Goal: Browse casually

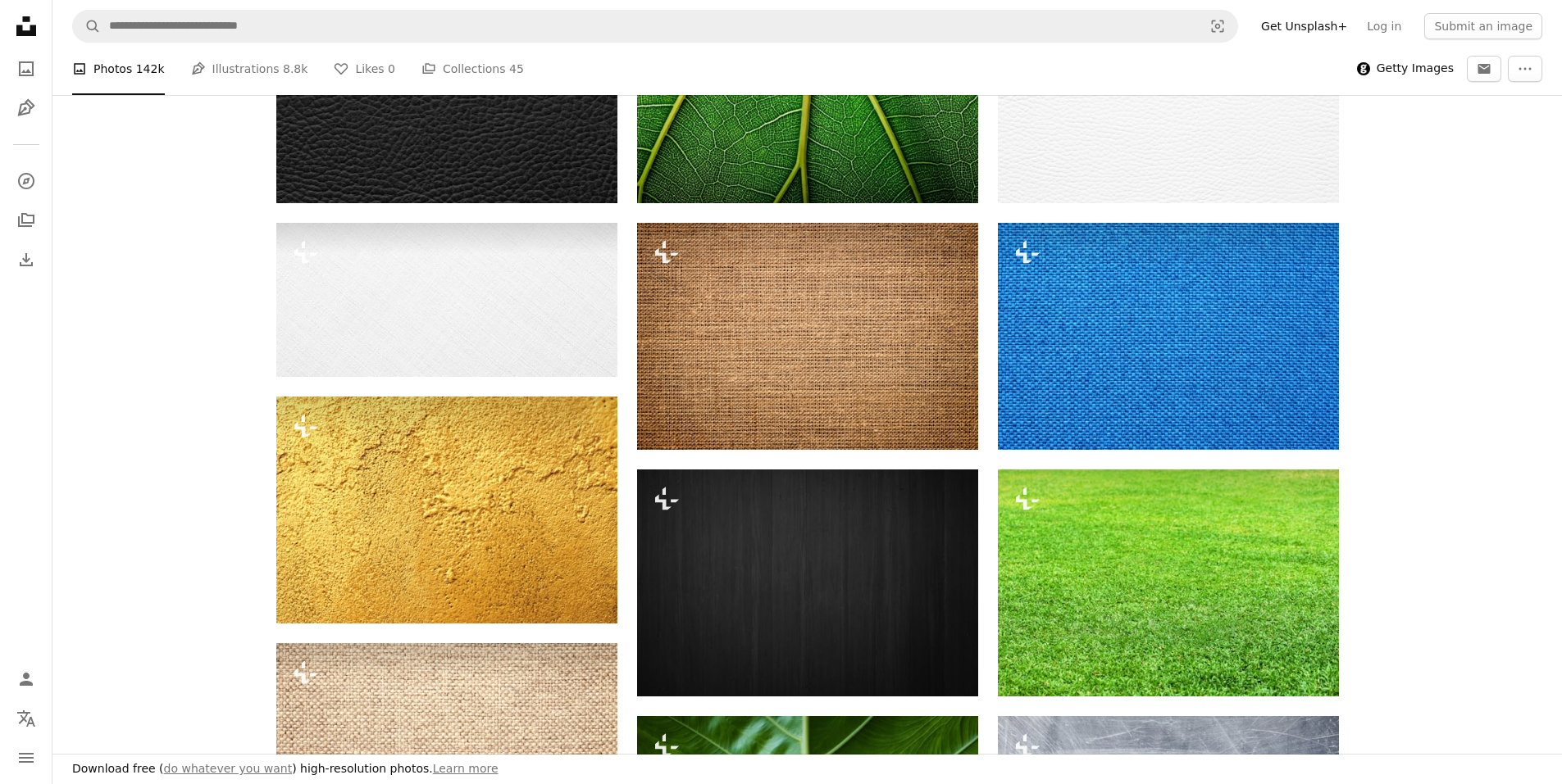
scroll to position [437, 0]
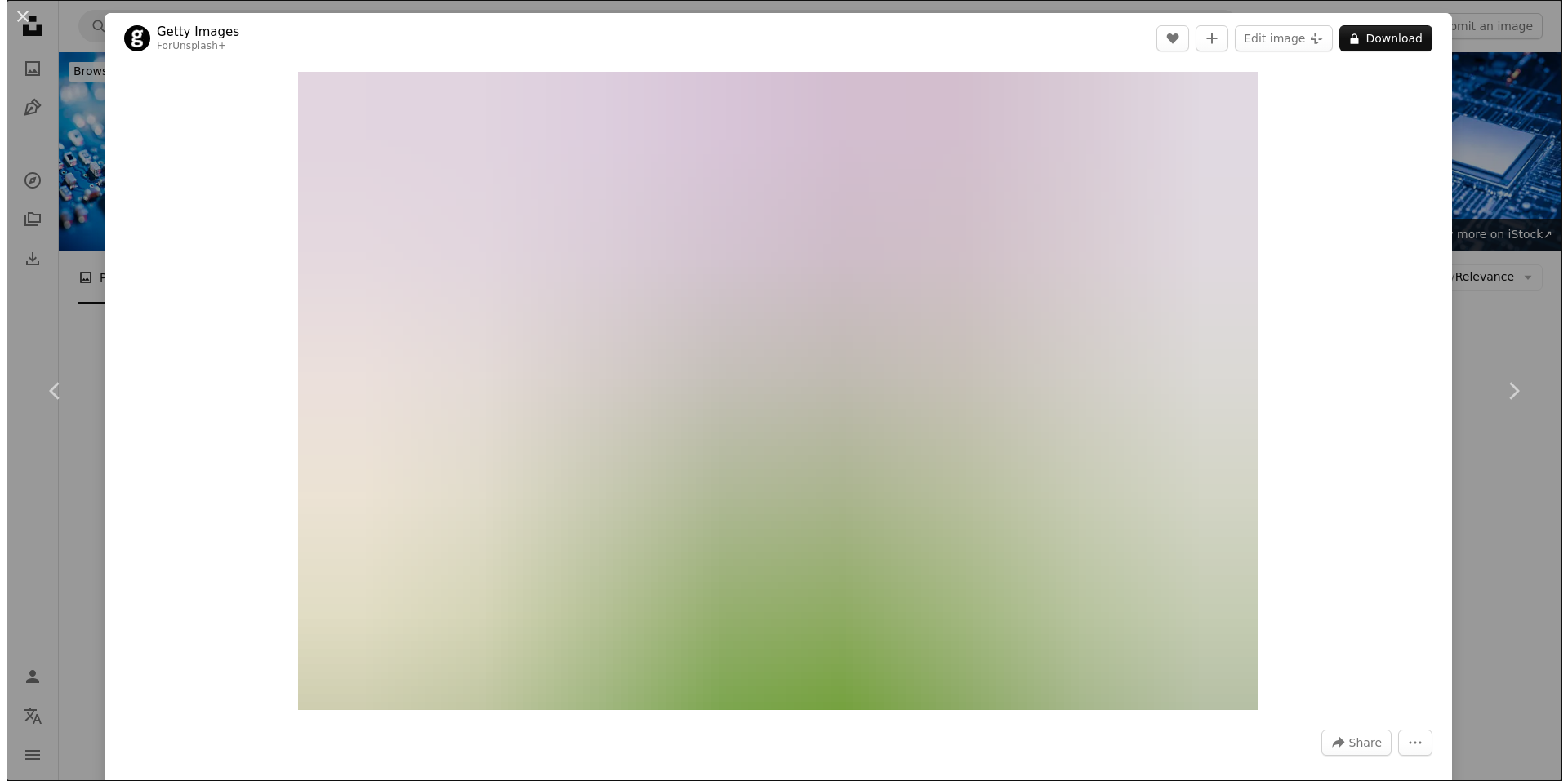
scroll to position [40931, 0]
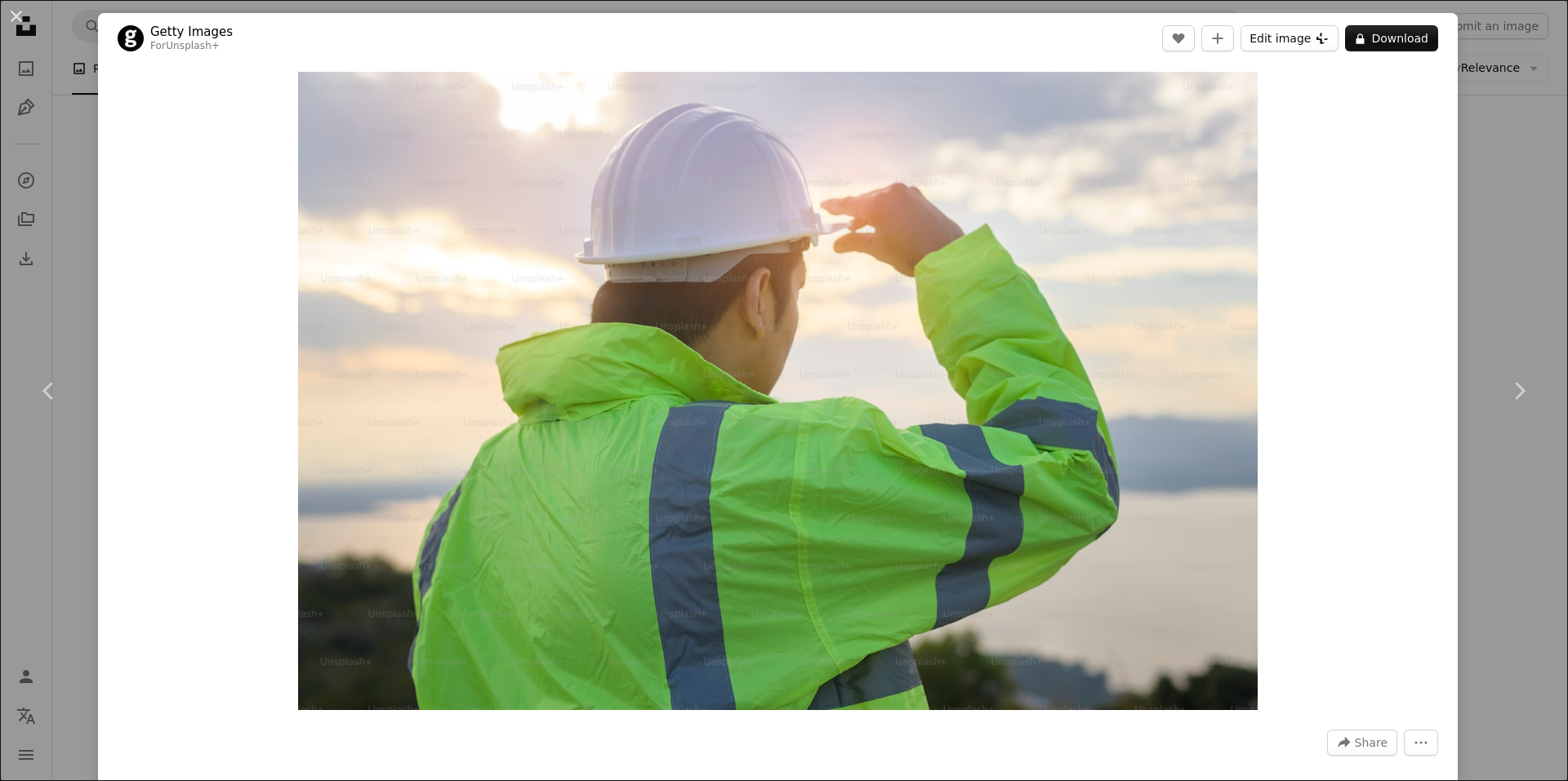
click at [1284, 43] on button "Edit image Plus sign for Unsplash+" at bounding box center [1290, 38] width 98 height 26
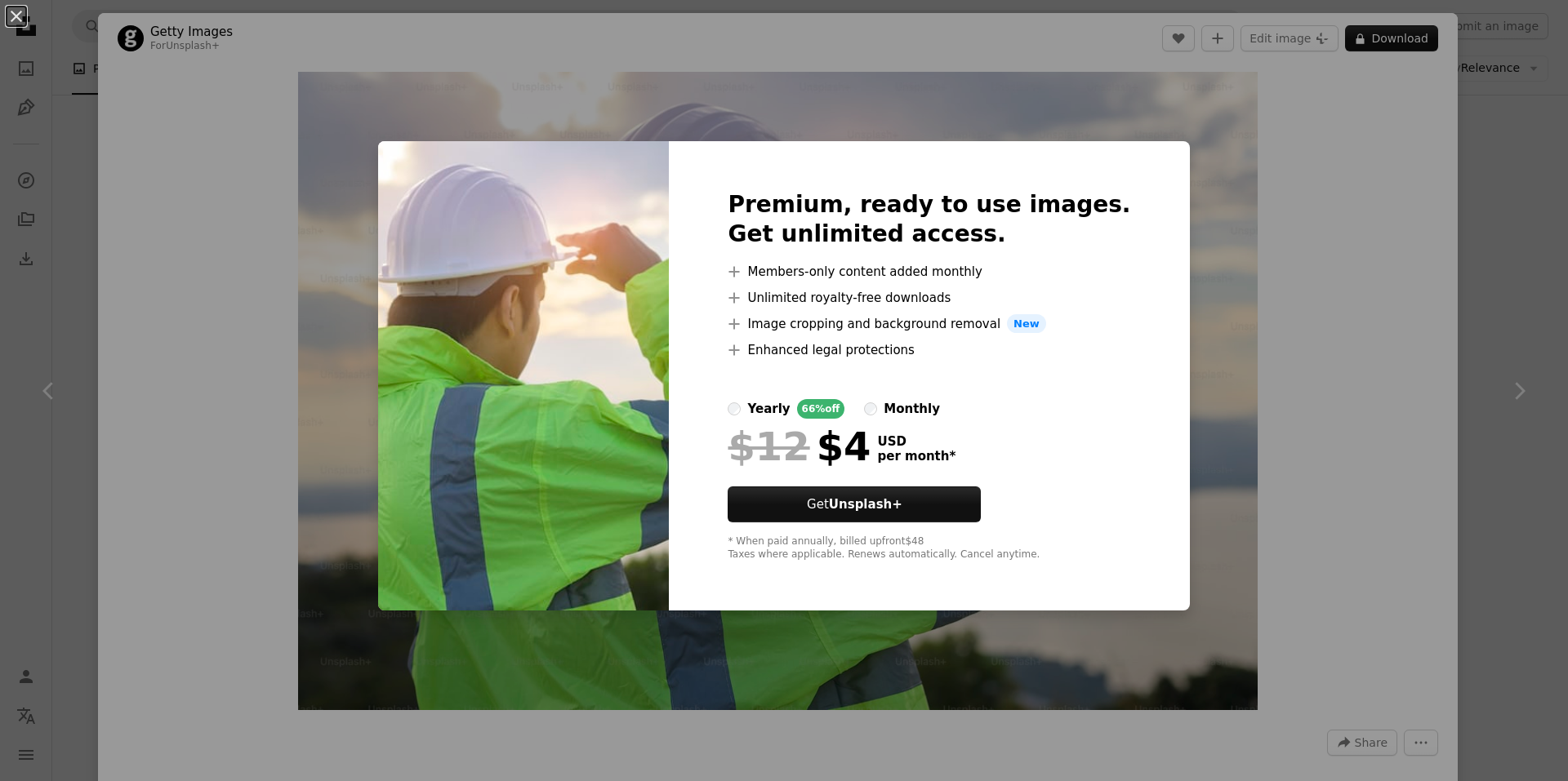
click at [1304, 408] on div "An X shape Premium, ready to use images. Get unlimited access. A plus sign Memb…" at bounding box center [784, 390] width 1568 height 781
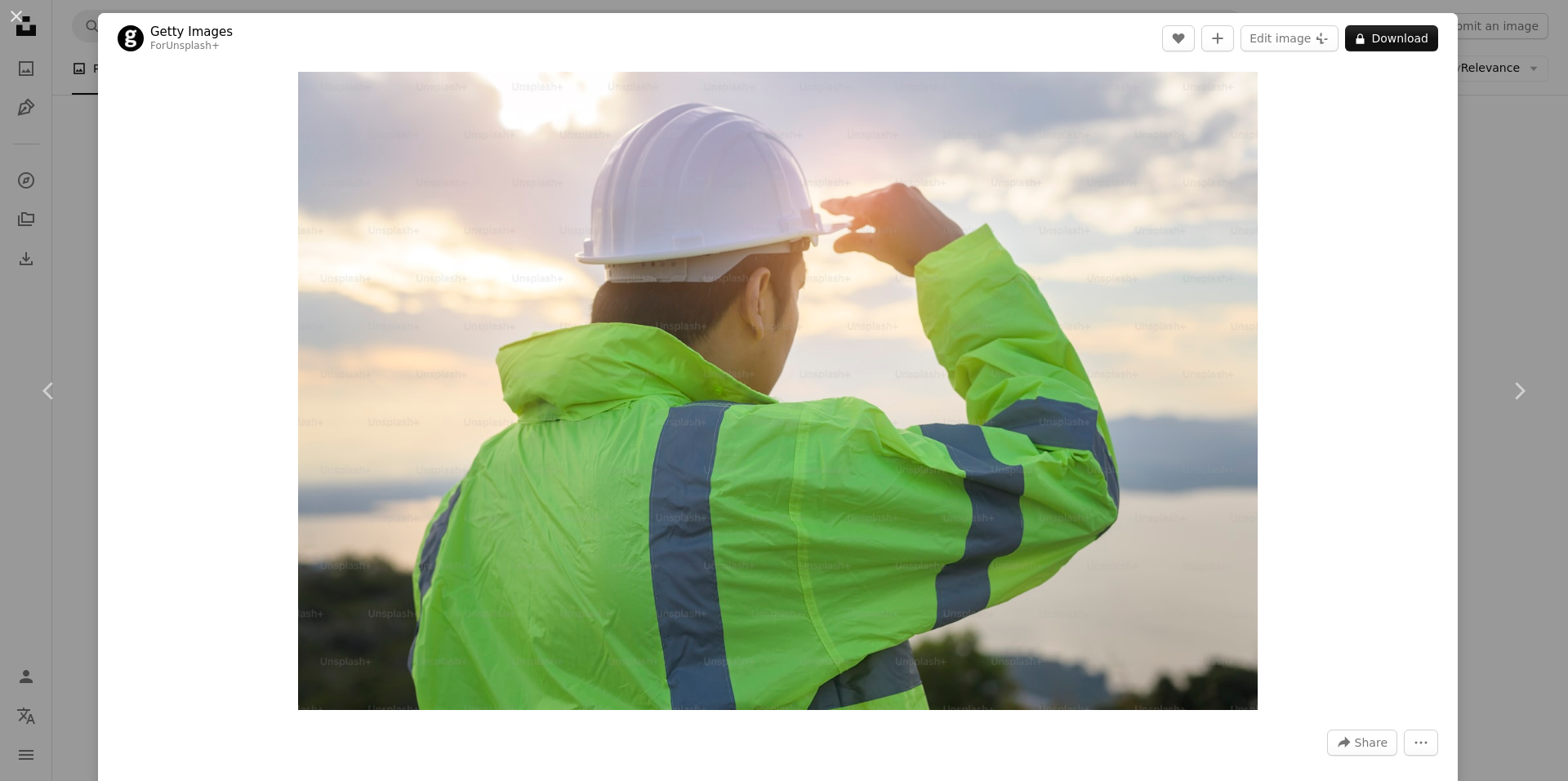
click at [1420, 744] on button "More Actions" at bounding box center [1421, 743] width 35 height 26
click at [1312, 530] on dialog "An X shape Chevron left Chevron right Getty Images For Unsplash+ A heart A plus…" at bounding box center [784, 390] width 1568 height 781
click at [16, 12] on button "An X shape" at bounding box center [16, 16] width 20 height 20
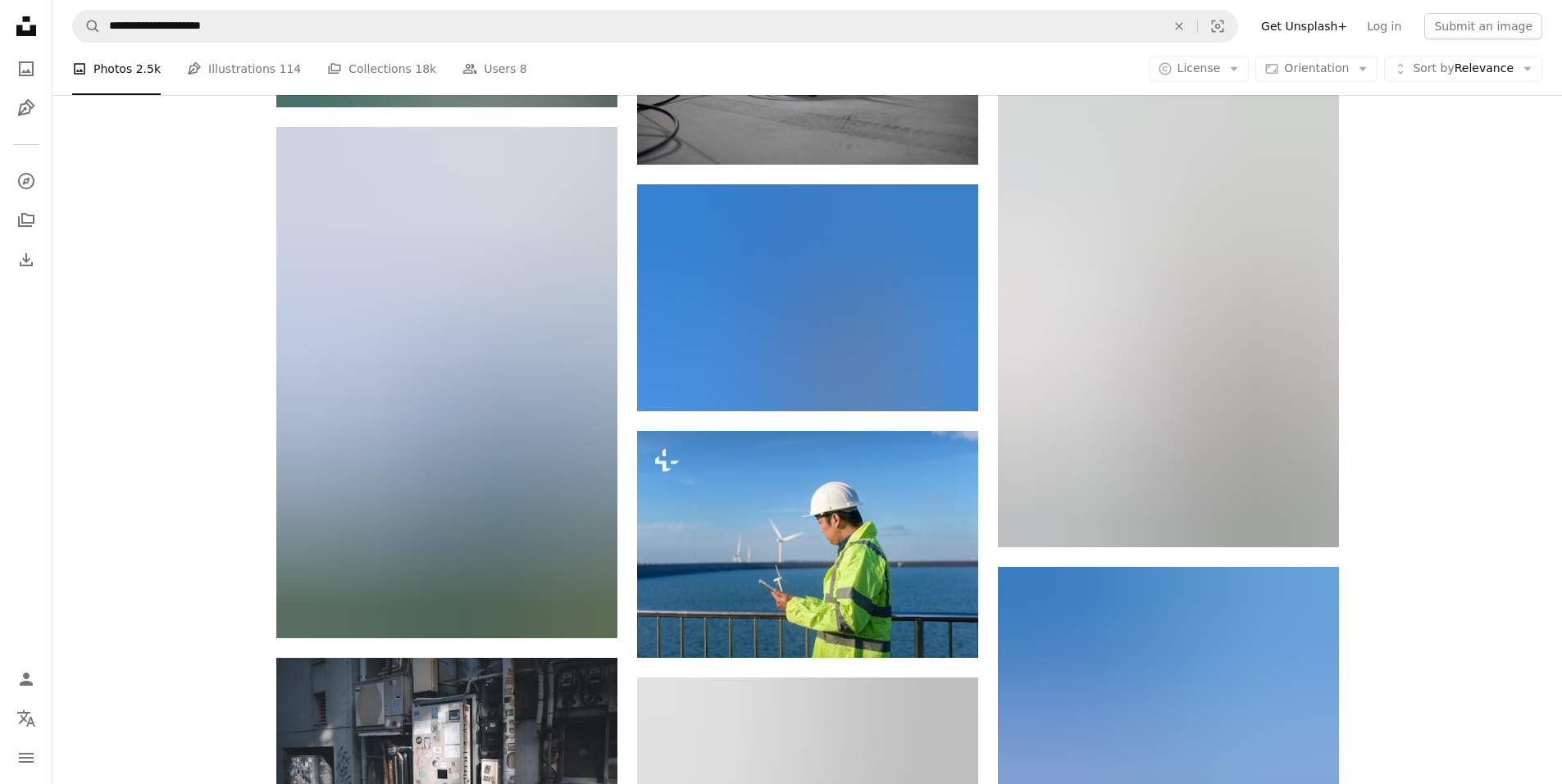
scroll to position [44367, 0]
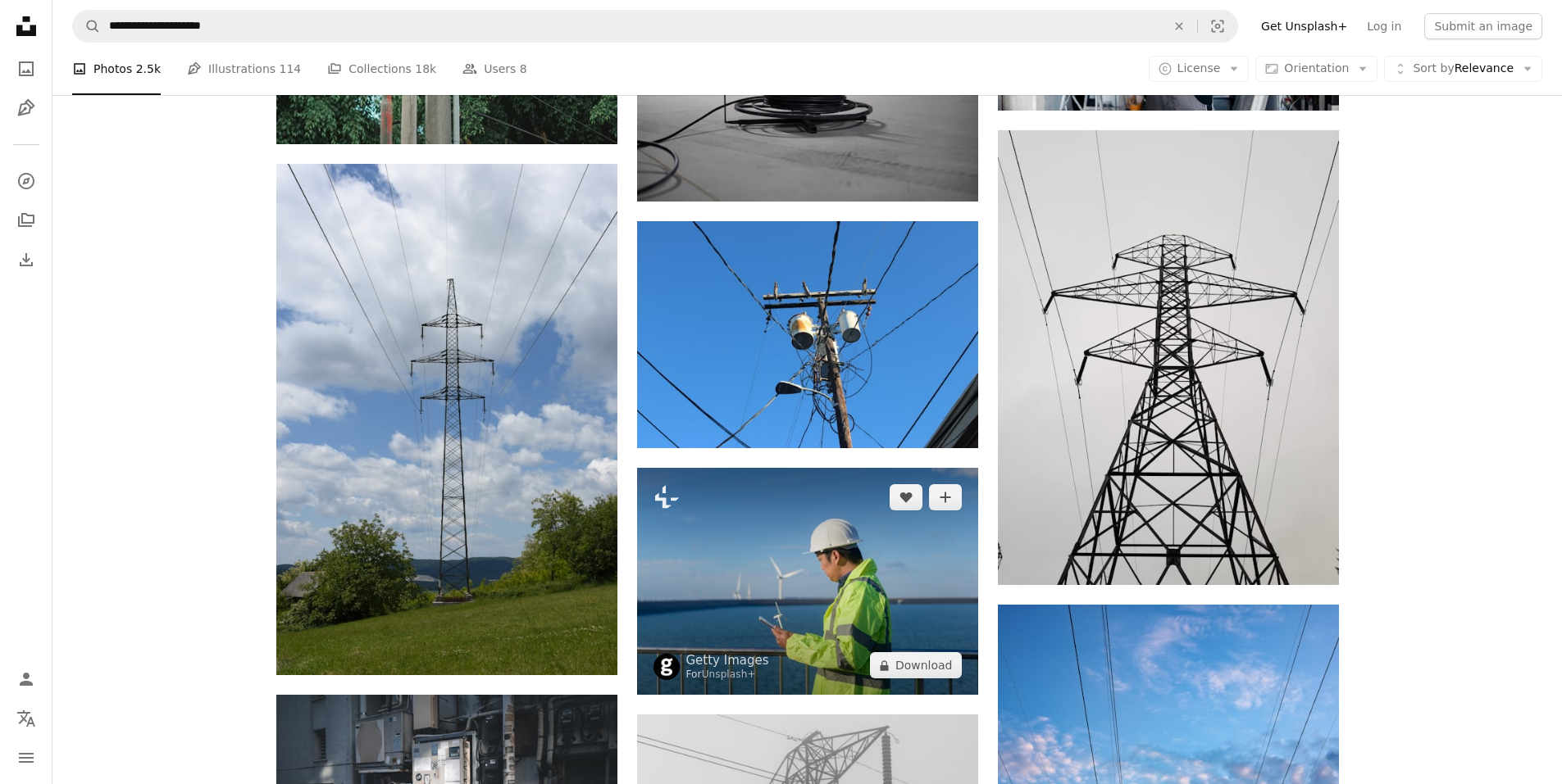
click at [797, 468] on img at bounding box center [808, 581] width 342 height 227
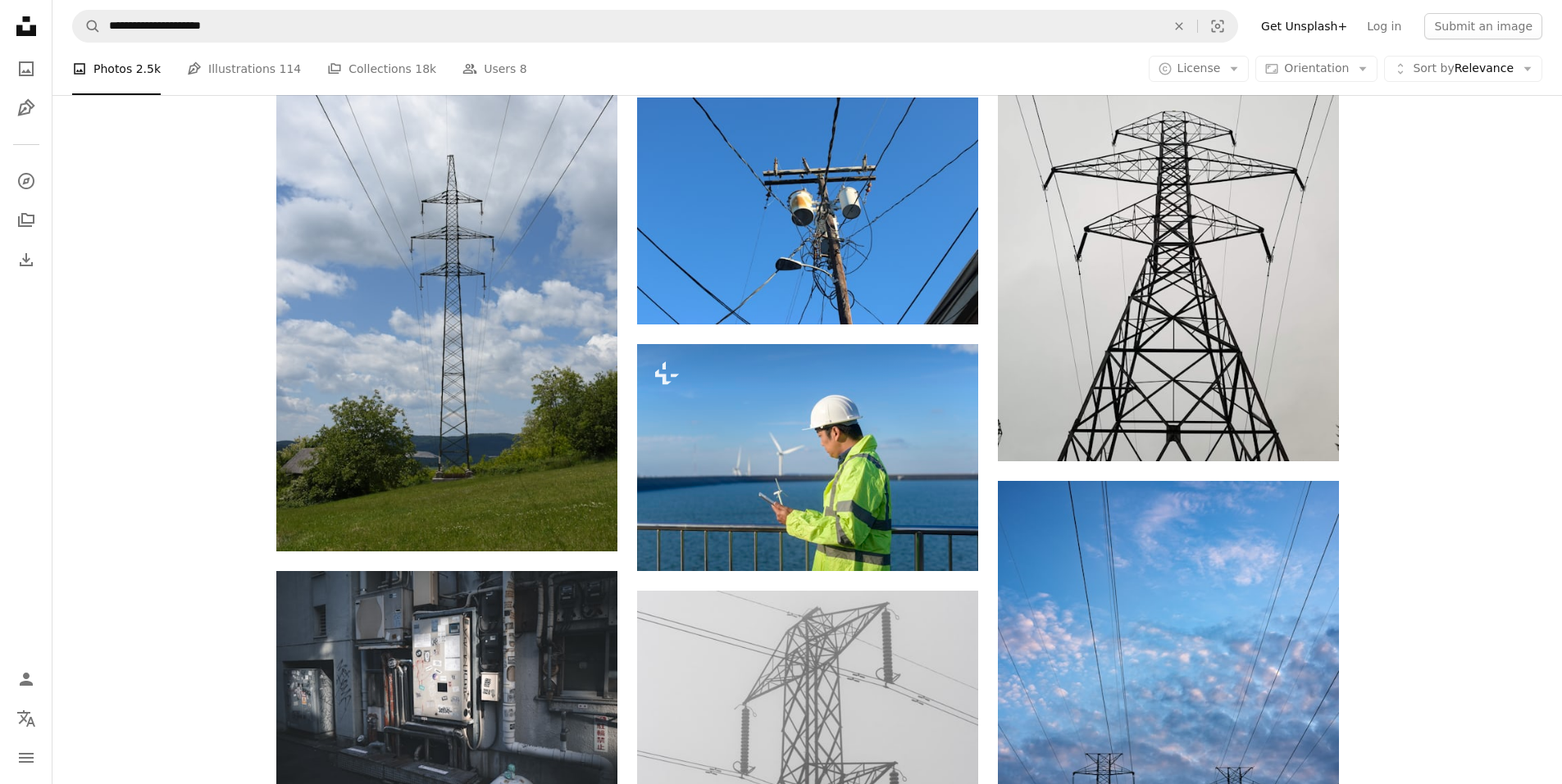
scroll to position [44586, 0]
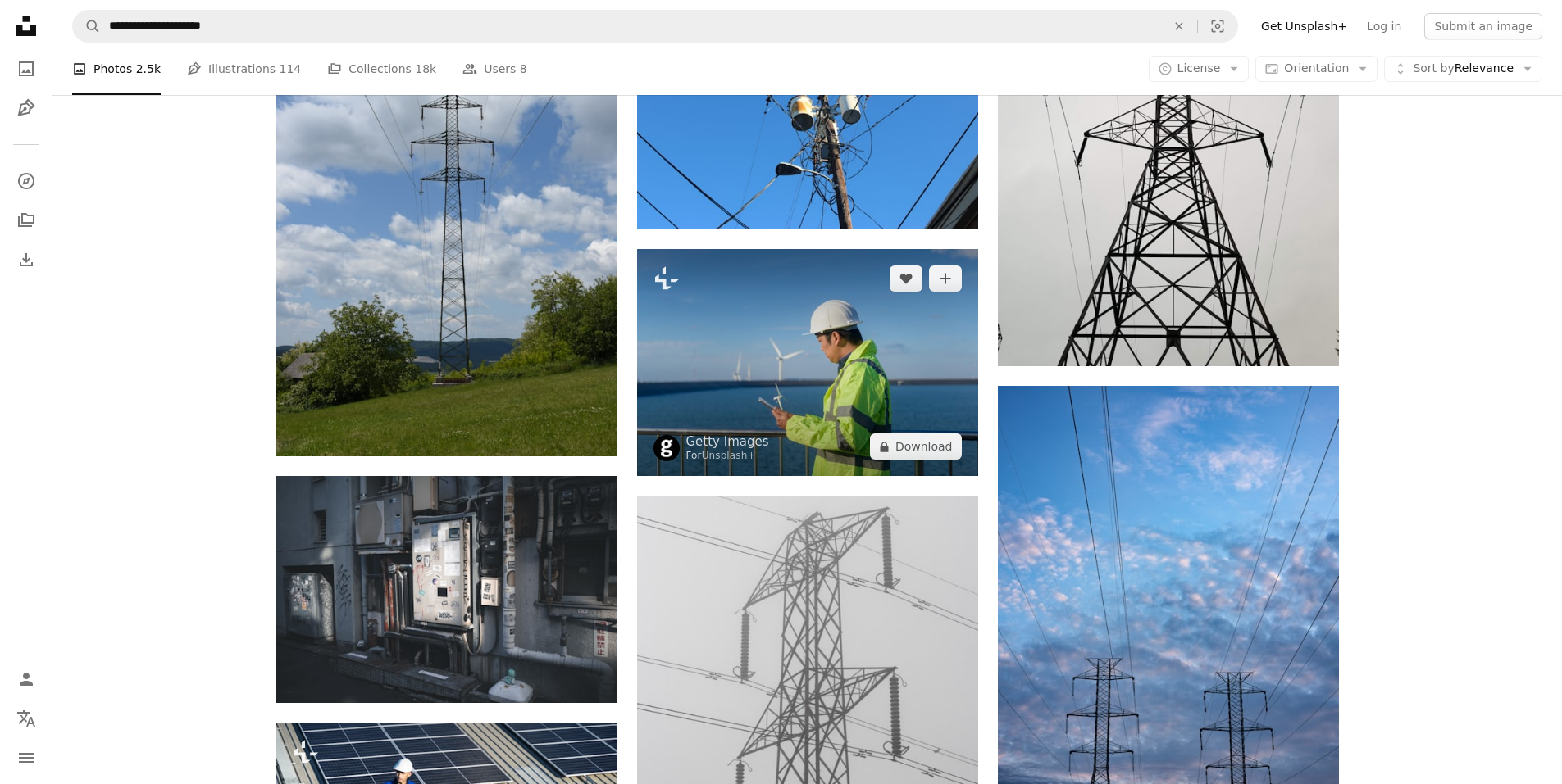
click at [797, 249] on img at bounding box center [808, 363] width 342 height 227
click at [756, 249] on img at bounding box center [808, 363] width 342 height 227
click at [846, 250] on img at bounding box center [808, 363] width 342 height 227
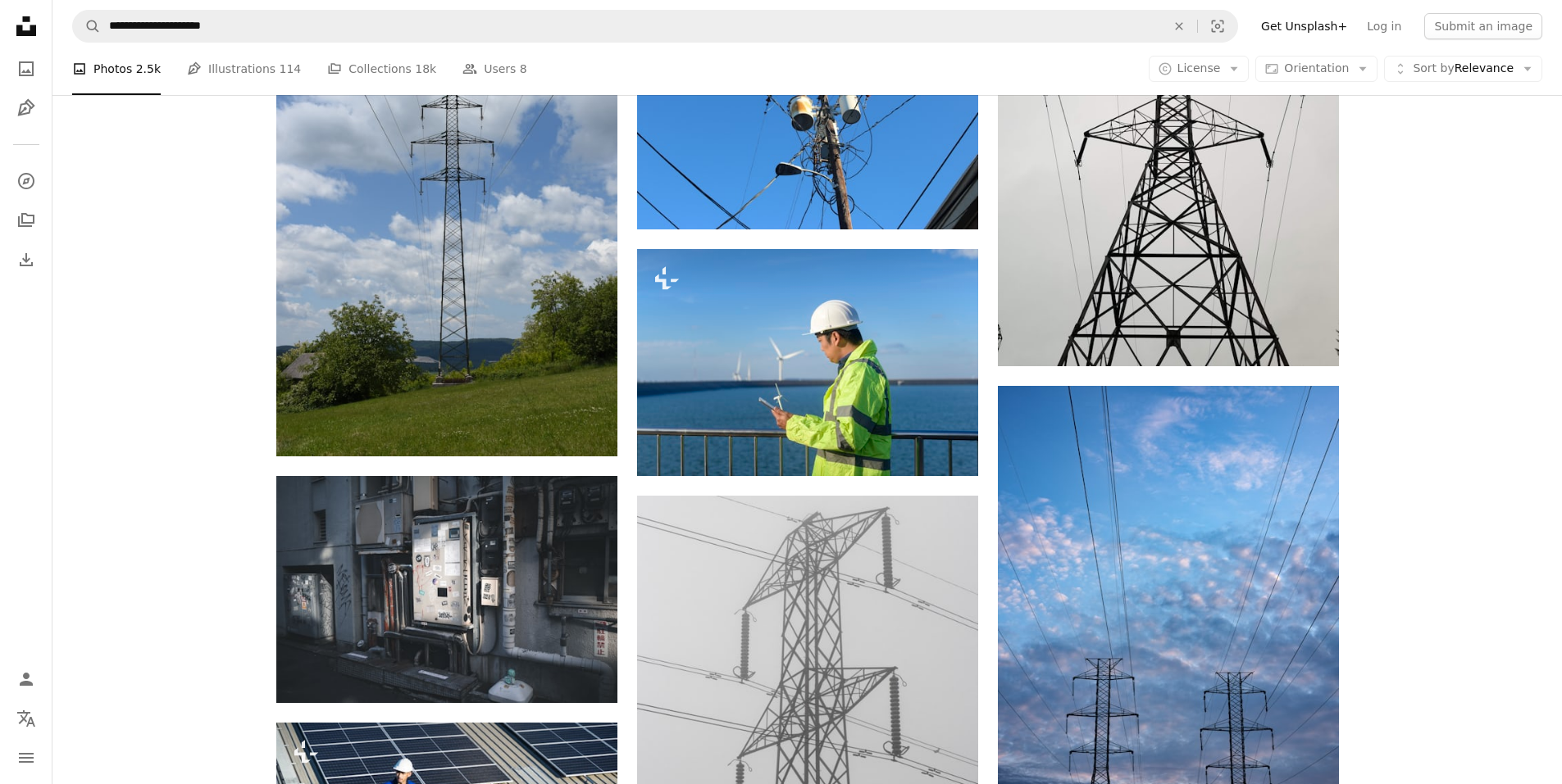
click at [804, 49] on nav "**********" at bounding box center [808, 26] width 1510 height 53
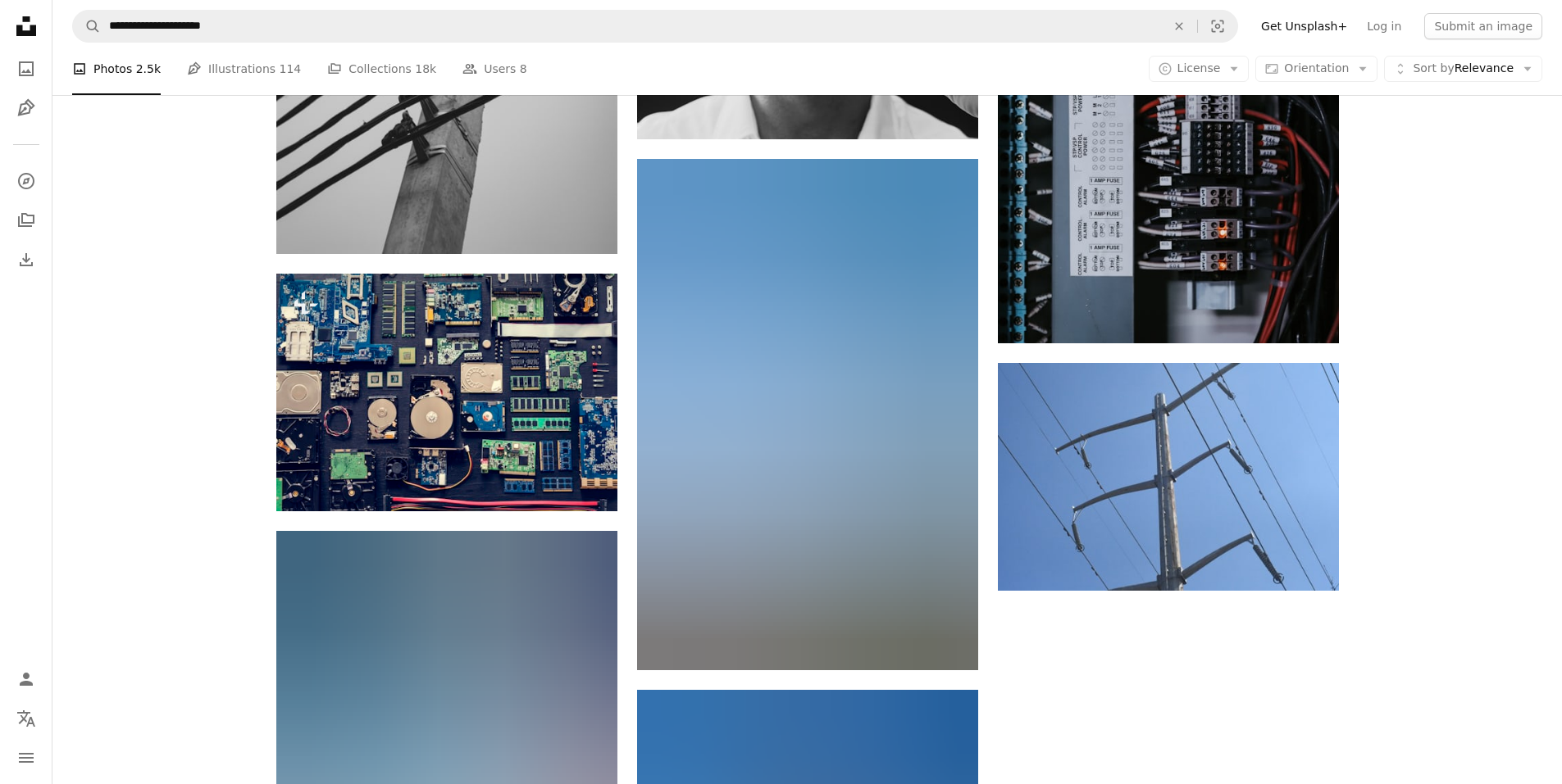
scroll to position [46334, 0]
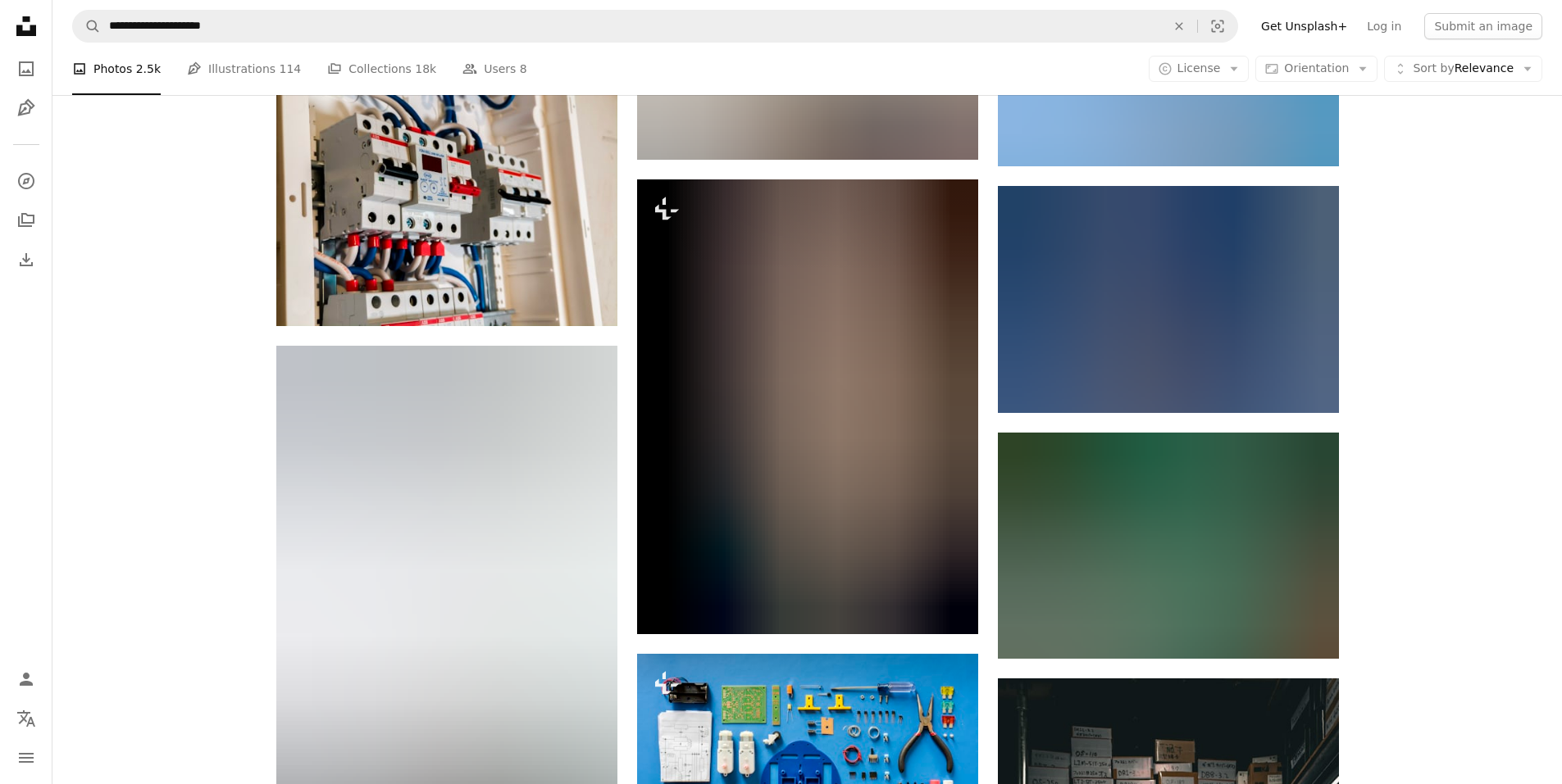
scroll to position [66018, 0]
